Goal: Information Seeking & Learning: Understand process/instructions

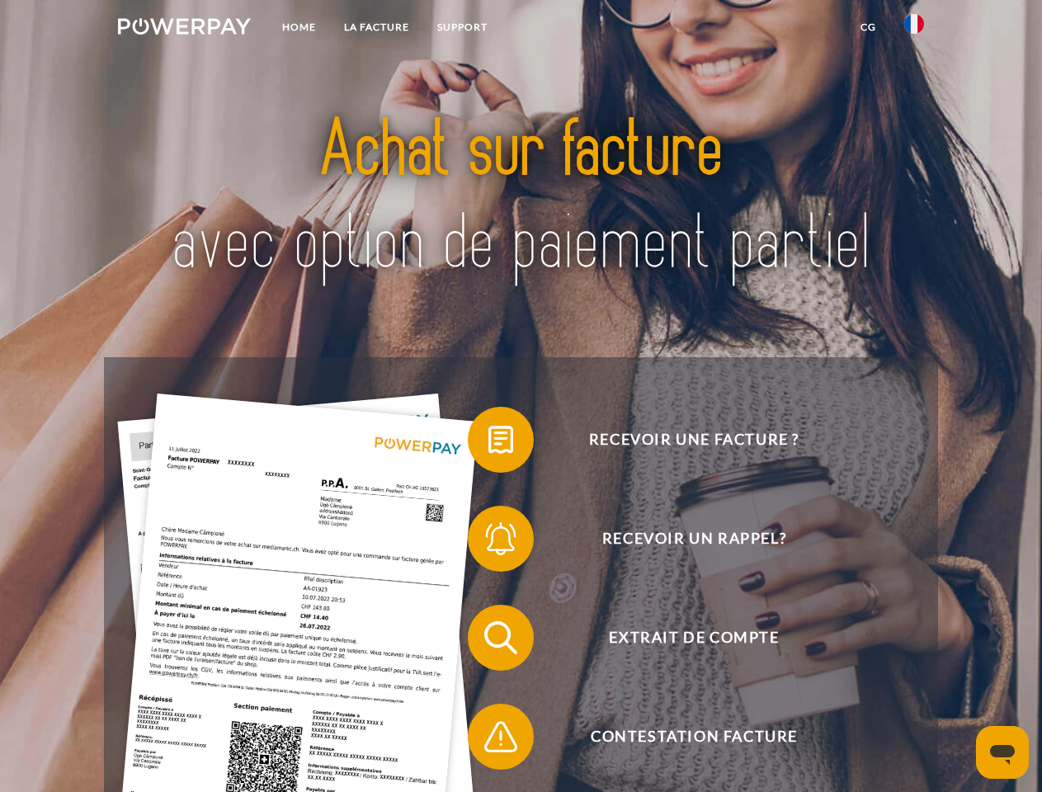
click at [184, 29] on img at bounding box center [184, 26] width 133 height 16
click at [914, 29] on img at bounding box center [914, 24] width 20 height 20
click at [868, 27] on link "CG" at bounding box center [868, 27] width 44 height 30
click at [488, 443] on span at bounding box center [476, 439] width 82 height 82
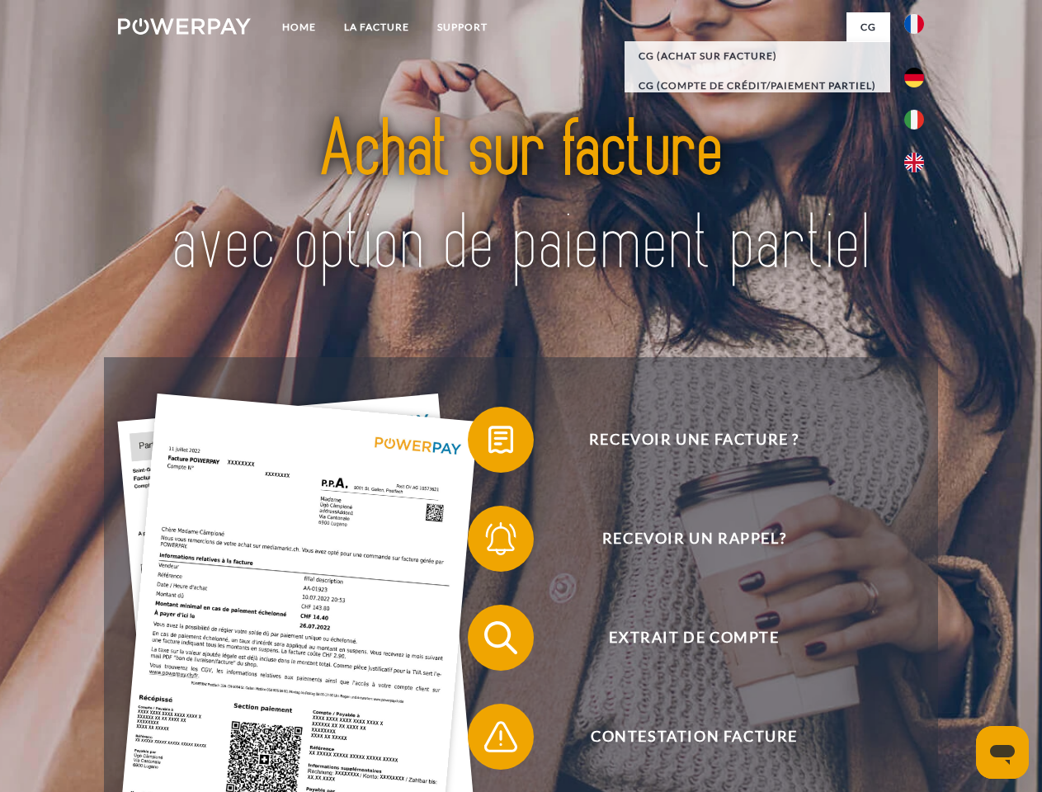
click at [488, 542] on span at bounding box center [476, 538] width 82 height 82
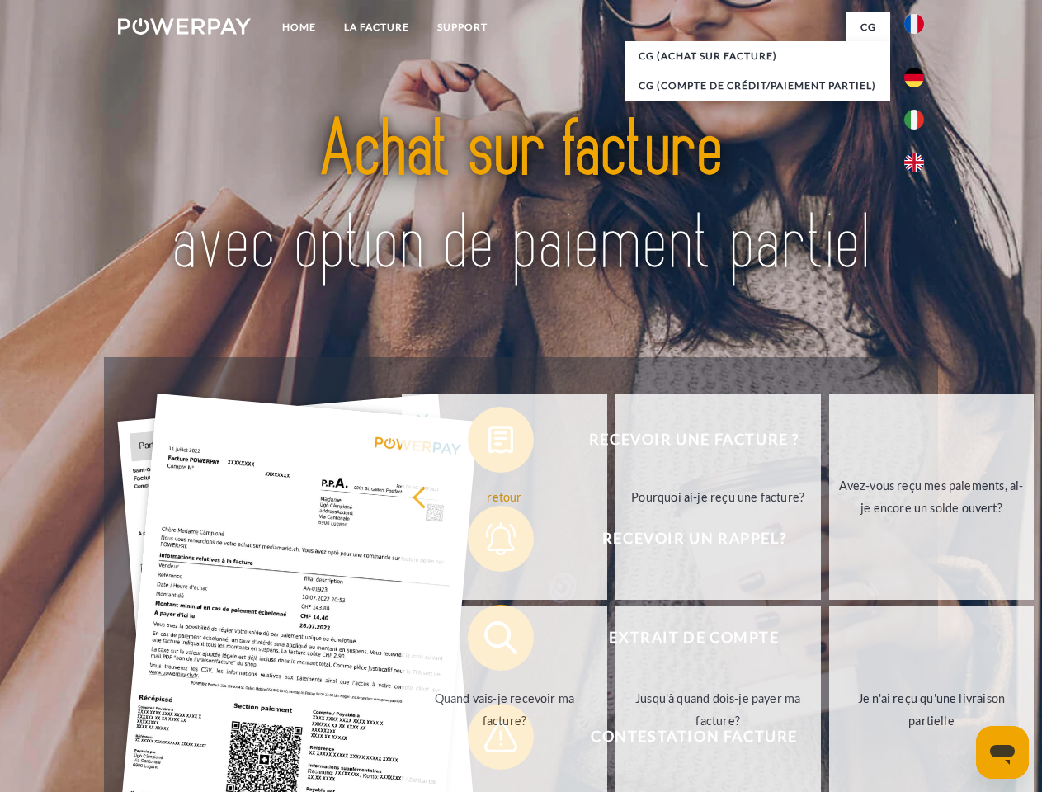
click at [615, 641] on link "Jusqu'à quand dois-je payer ma facture?" at bounding box center [717, 709] width 205 height 206
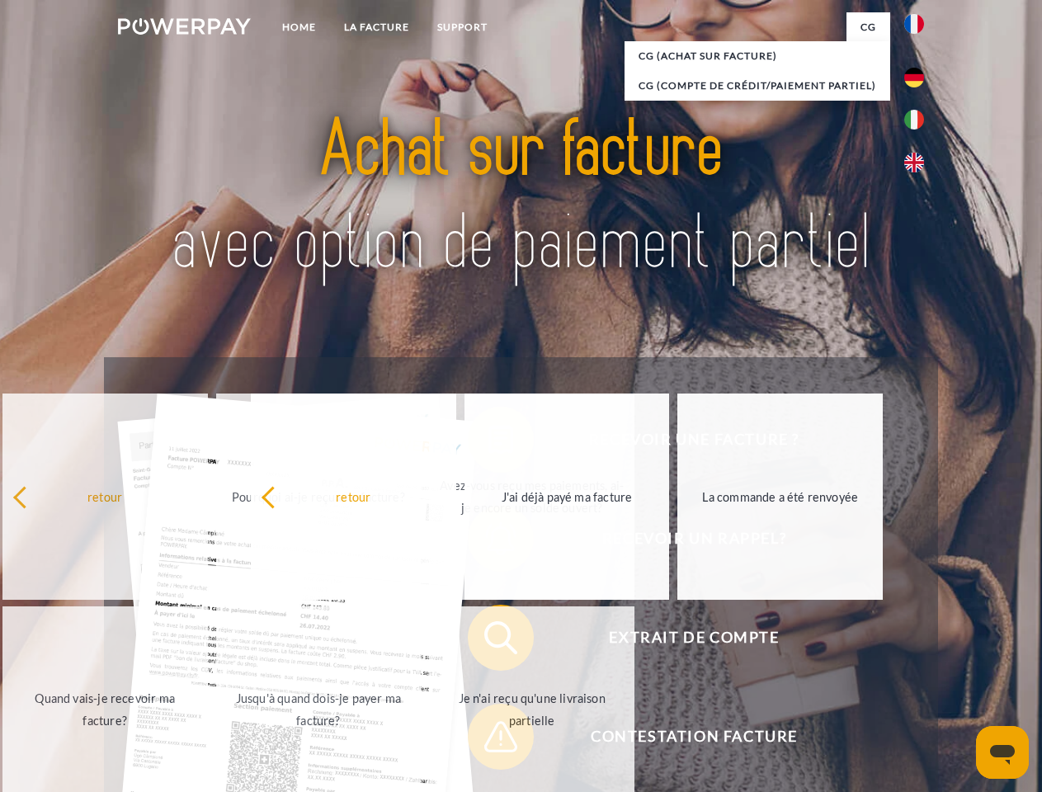
click at [488, 740] on span at bounding box center [476, 736] width 82 height 82
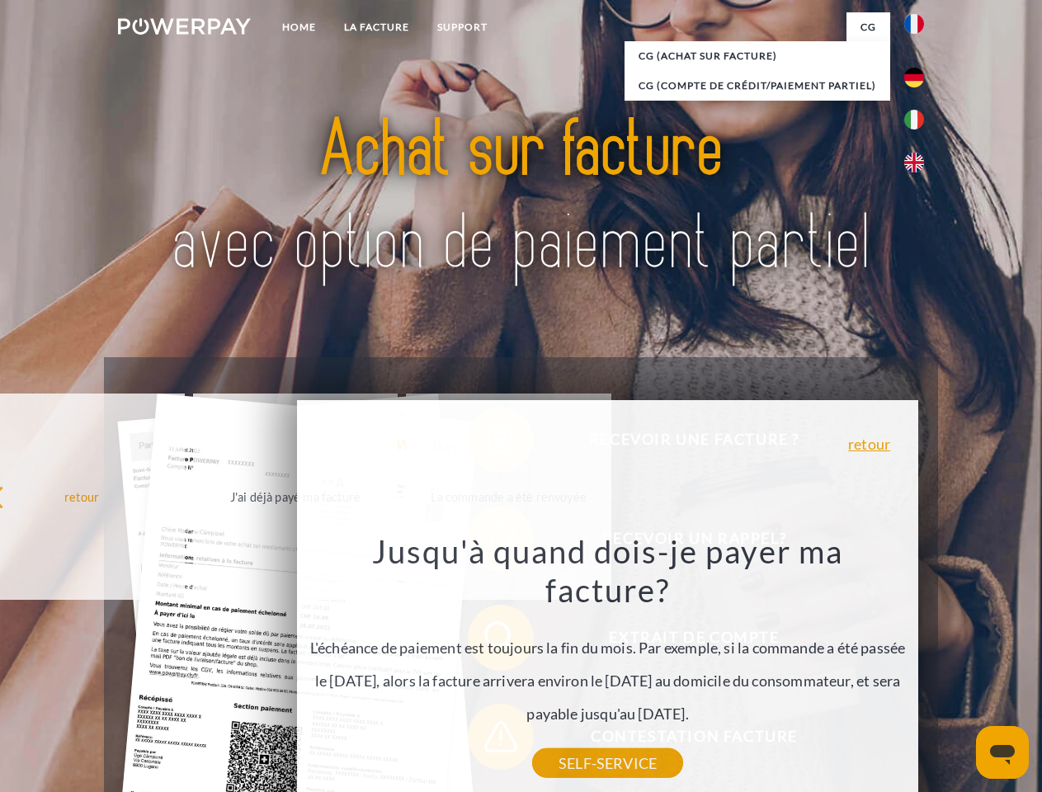
click at [1002, 752] on icon "Ouvrir la fenêtre de messagerie" at bounding box center [1002, 755] width 25 height 20
